Goal: Transaction & Acquisition: Purchase product/service

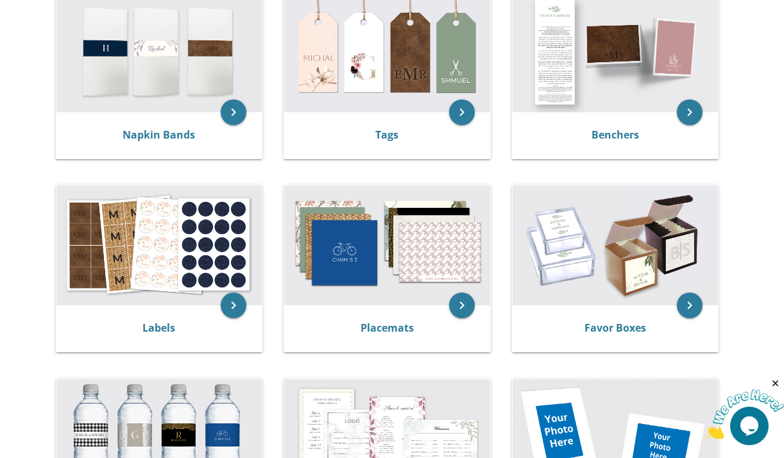
scroll to position [281, 0]
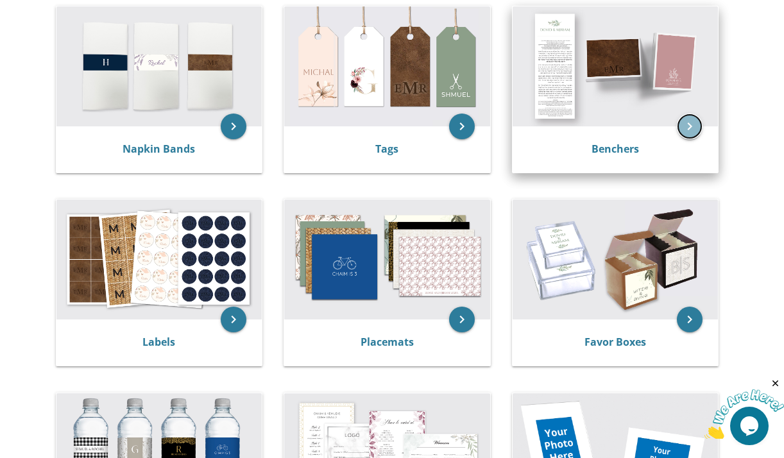
click at [688, 126] on icon "keyboard_arrow_right" at bounding box center [690, 127] width 26 height 26
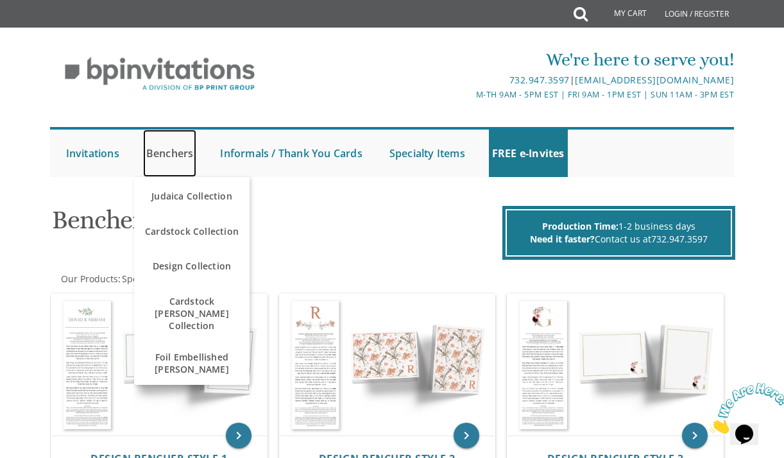
click at [178, 150] on link "Benchers" at bounding box center [170, 154] width 54 height 48
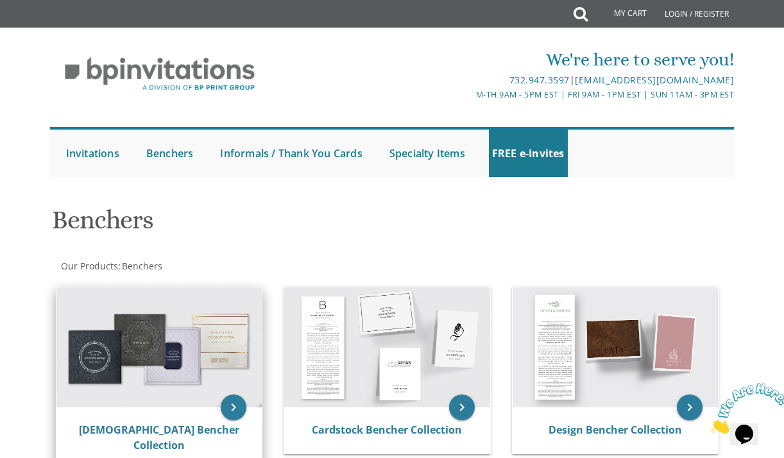
click at [134, 340] on img at bounding box center [159, 348] width 206 height 120
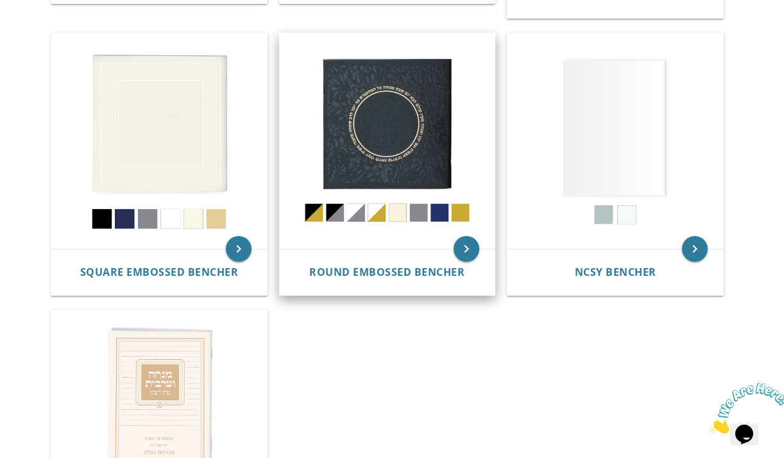
scroll to position [566, 0]
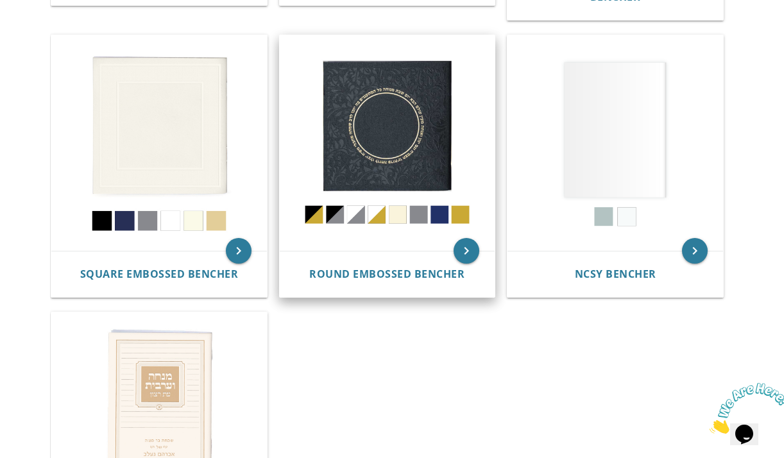
click at [440, 198] on img at bounding box center [388, 143] width 216 height 216
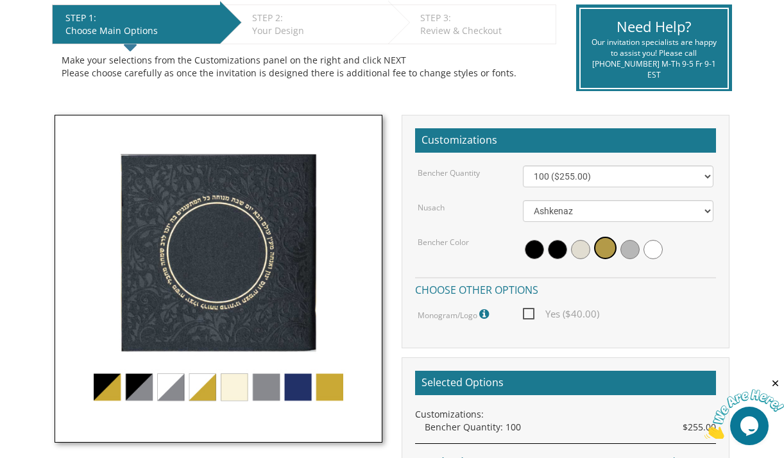
scroll to position [343, 0]
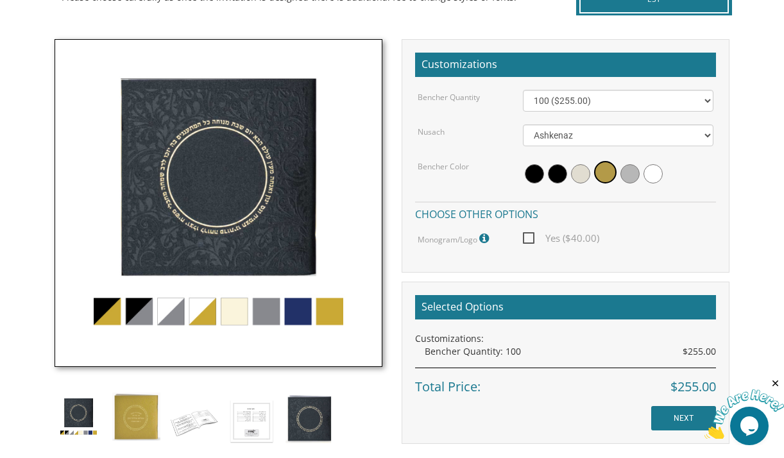
click at [307, 312] on img at bounding box center [219, 203] width 328 height 328
click at [301, 312] on img at bounding box center [219, 203] width 328 height 328
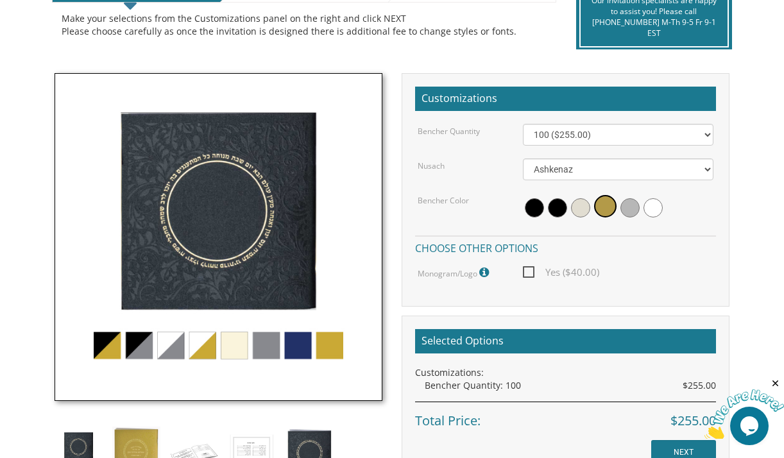
scroll to position [309, 0]
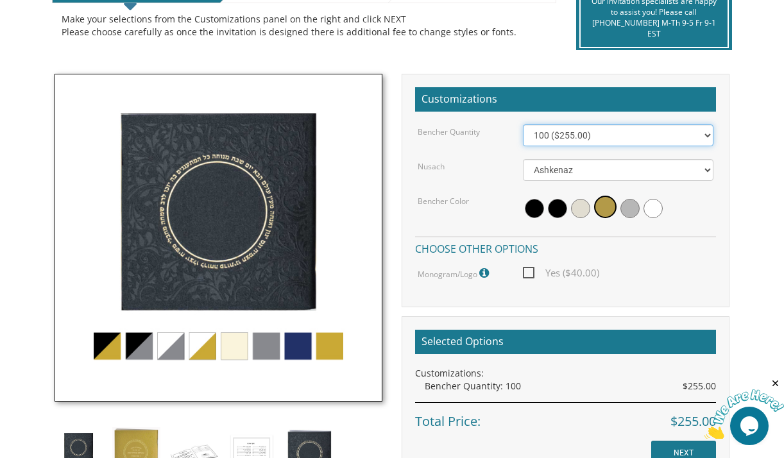
click at [706, 137] on select "100 ($255.00) 200 ($510.00) 300 ($765.00) 400 ($1,020.00) 500 ($1,275.00)" at bounding box center [618, 136] width 191 height 22
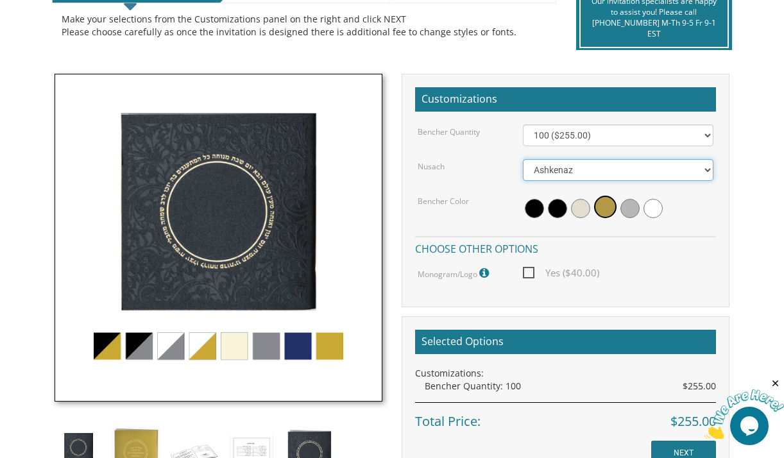
click at [710, 169] on select "Ashkenaz Edut Mizrach" at bounding box center [618, 170] width 191 height 22
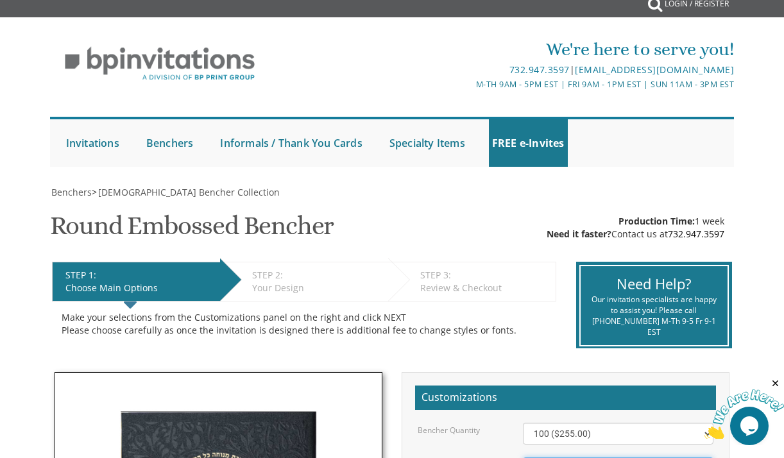
scroll to position [0, 0]
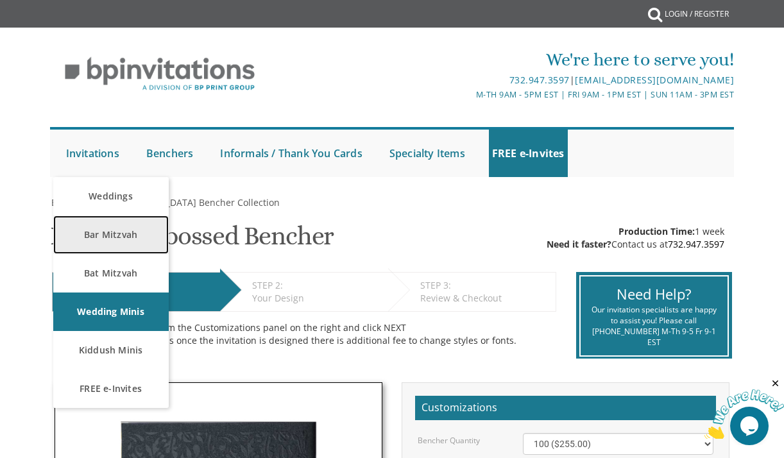
click at [123, 238] on link "Bar Mitzvah" at bounding box center [111, 235] width 116 height 39
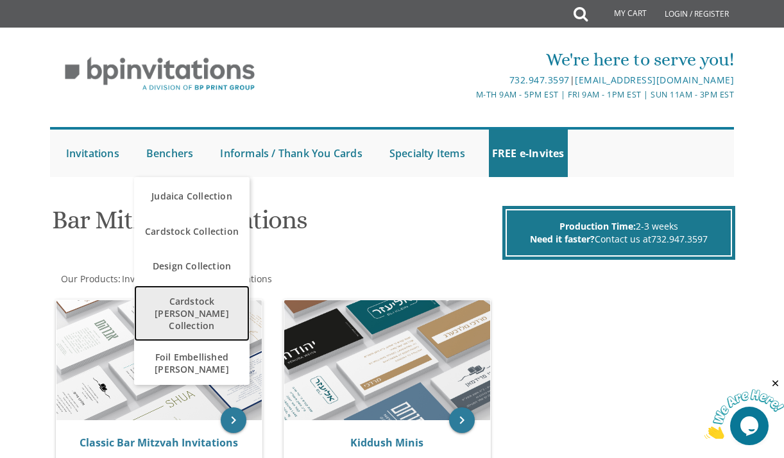
click at [180, 311] on span "Cardstock [PERSON_NAME] Collection" at bounding box center [191, 313] width 109 height 49
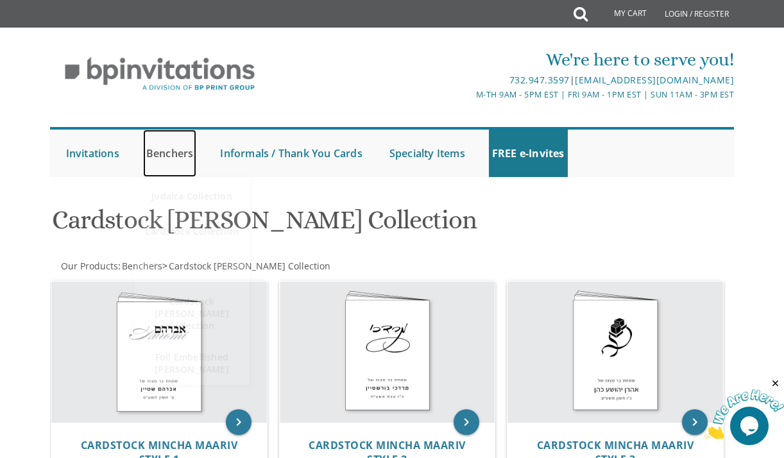
click at [177, 157] on link "Benchers" at bounding box center [170, 154] width 54 height 48
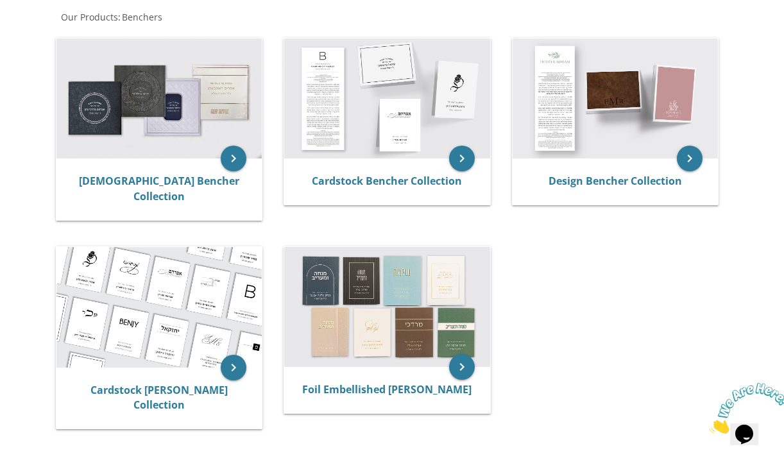
scroll to position [256, 0]
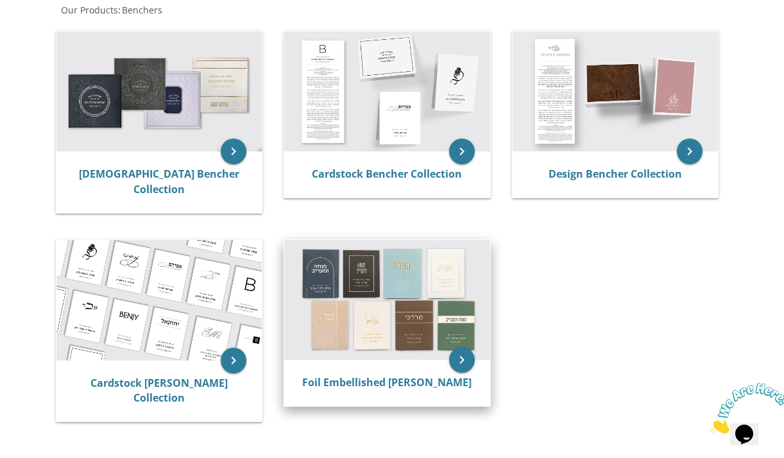
click at [377, 288] on img at bounding box center [387, 300] width 206 height 120
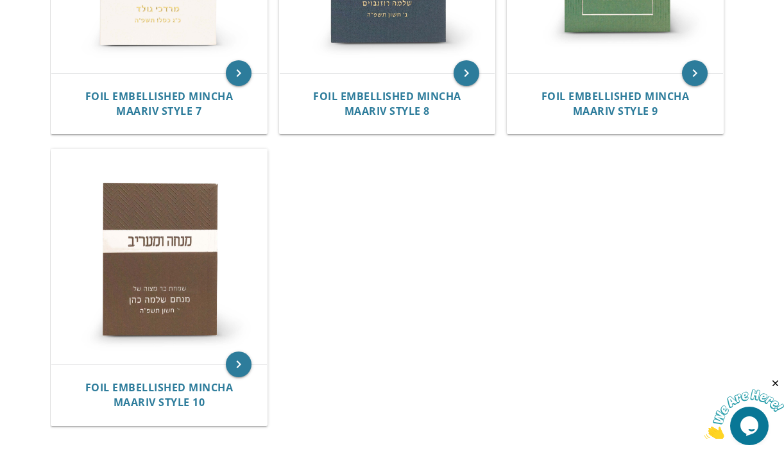
scroll to position [1018, 0]
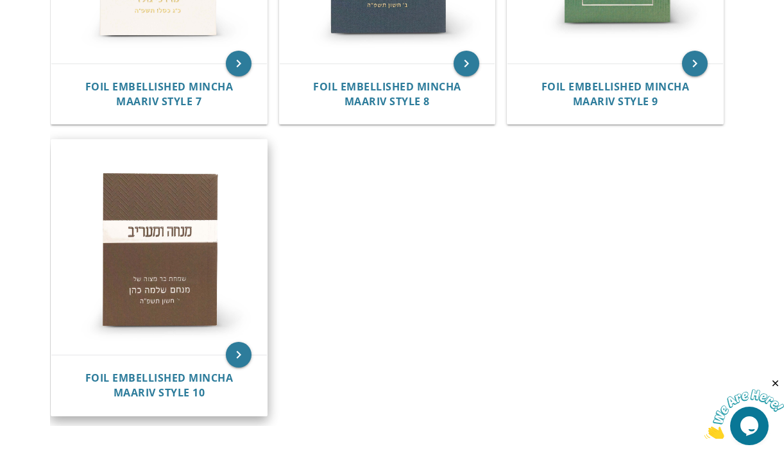
click at [159, 244] on img at bounding box center [159, 248] width 216 height 216
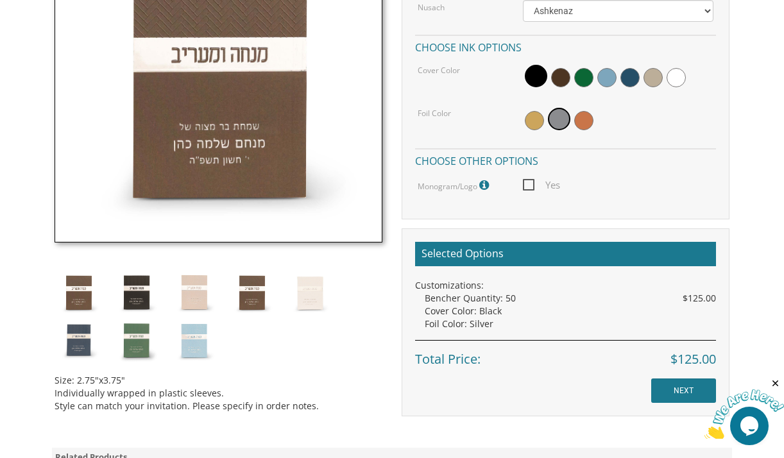
scroll to position [467, 0]
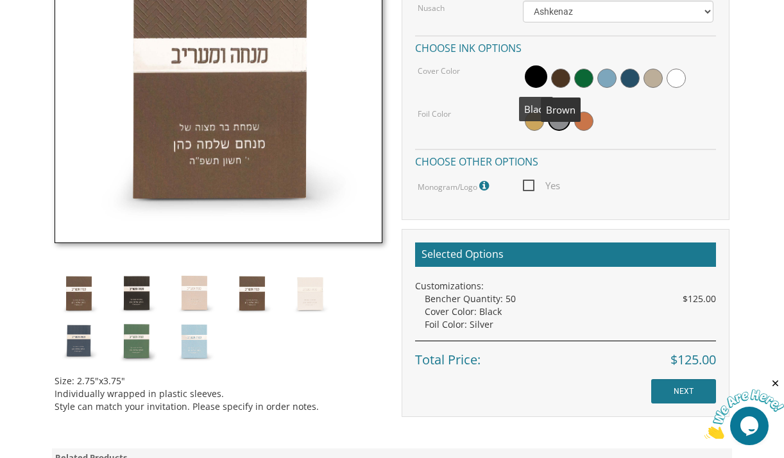
click at [537, 74] on span at bounding box center [536, 76] width 22 height 22
click at [140, 283] on img at bounding box center [136, 293] width 48 height 48
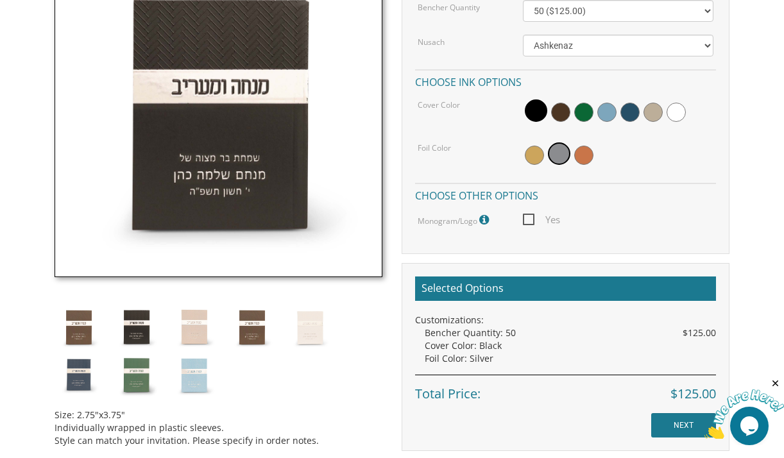
scroll to position [435, 0]
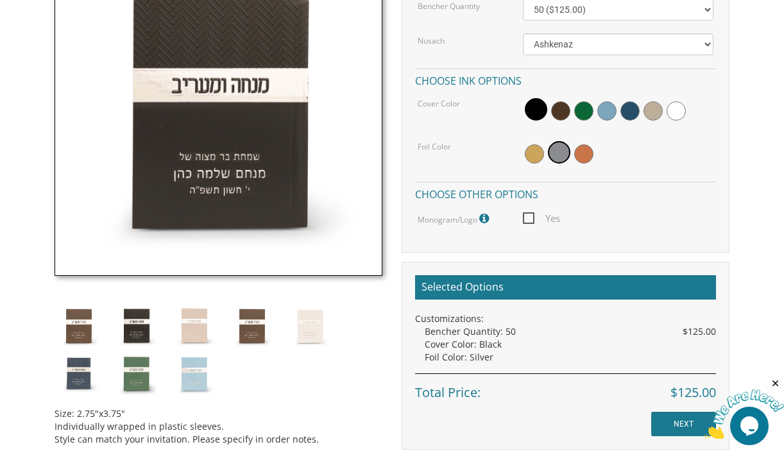
click at [526, 215] on span "Yes" at bounding box center [541, 219] width 37 height 16
click at [526, 215] on input "Yes" at bounding box center [527, 217] width 8 height 8
checkbox input "true"
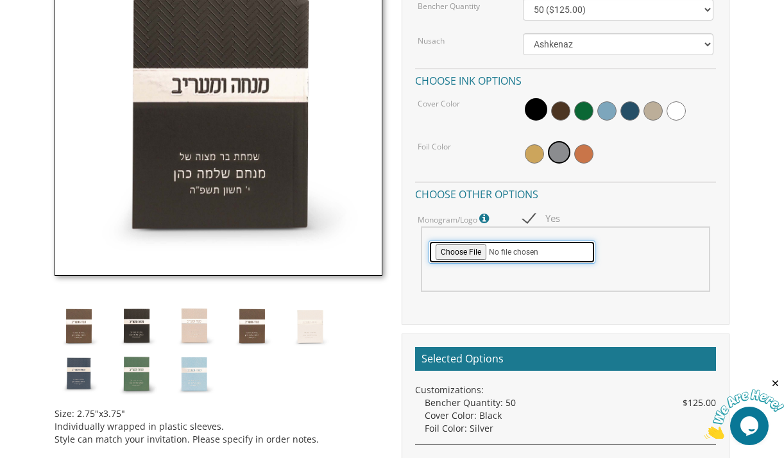
click at [478, 256] on input "file" at bounding box center [512, 252] width 167 height 23
type input "C:\fakepath\Screenshot [DATE] 7.59.32 AM.png"
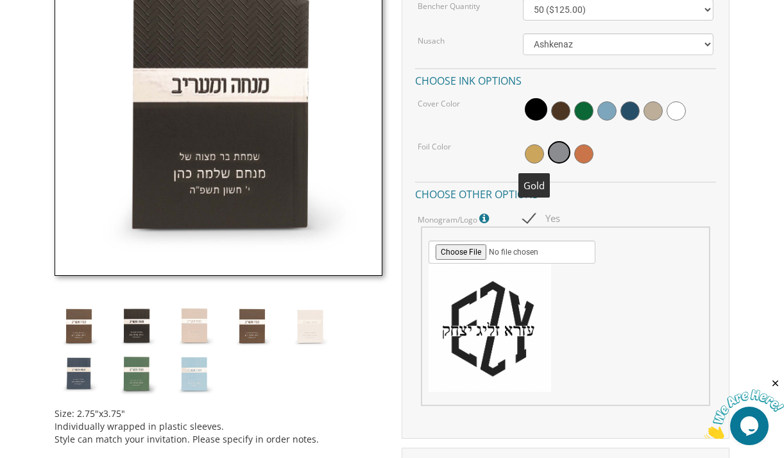
click at [529, 159] on span at bounding box center [534, 153] width 19 height 19
click at [553, 158] on span at bounding box center [560, 153] width 19 height 19
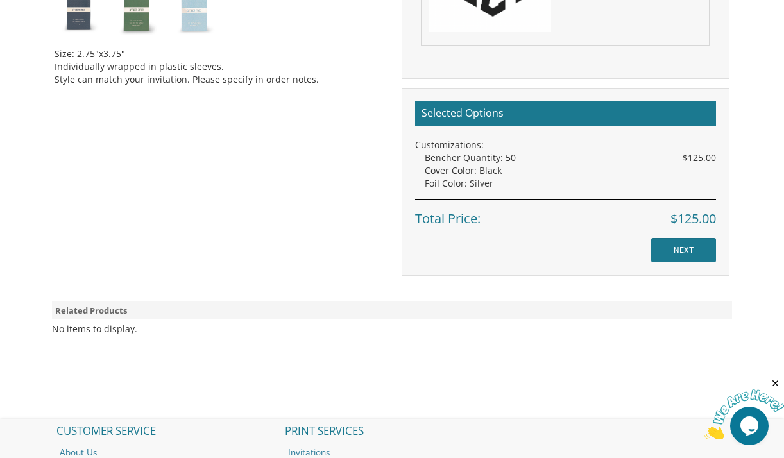
scroll to position [799, 0]
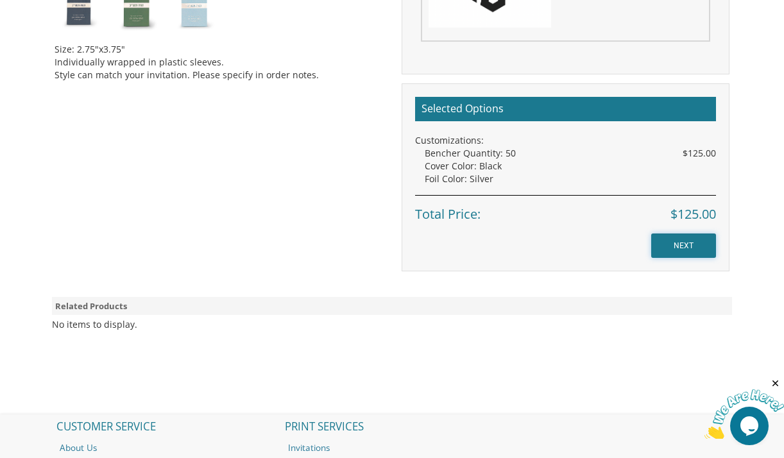
click at [675, 242] on input "NEXT" at bounding box center [684, 246] width 65 height 24
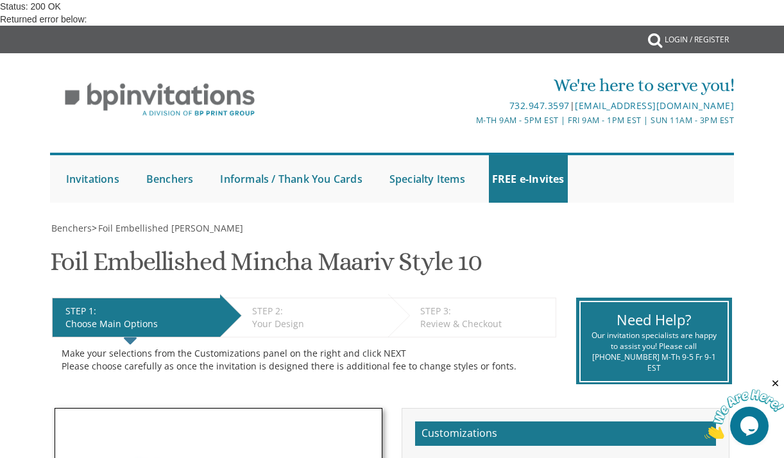
scroll to position [409, 0]
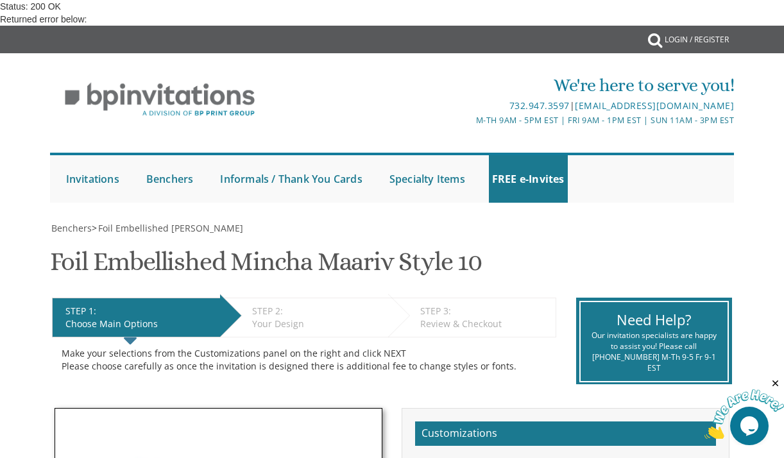
checkbox input "true"
type input "C:\fakepath\Screenshot 2025-07-31 at 7.59.32 AM.png"
